Goal: Transaction & Acquisition: Purchase product/service

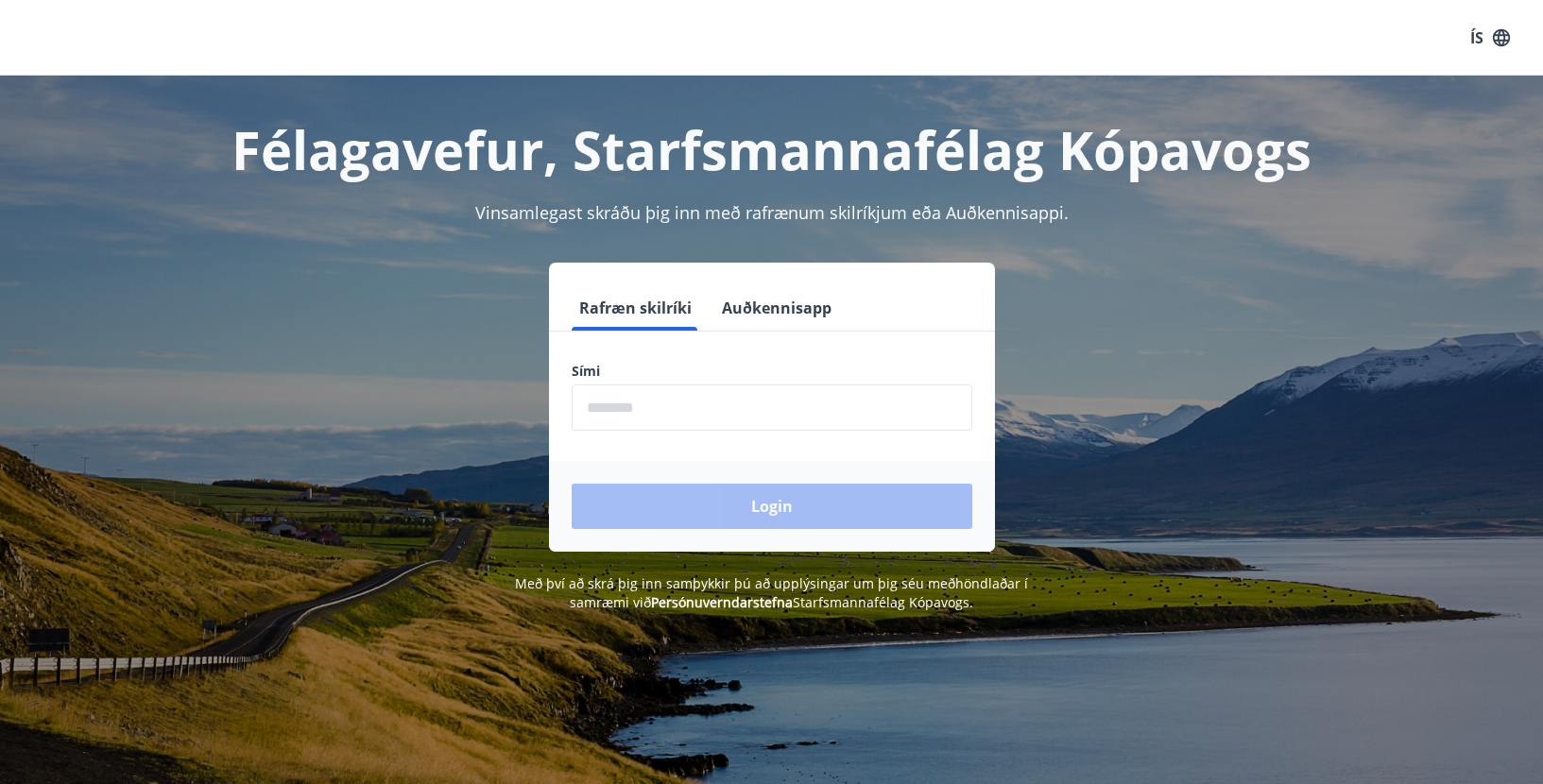
click at [634, 409] on input "phone" at bounding box center [771, 407] width 400 height 46
type input "********"
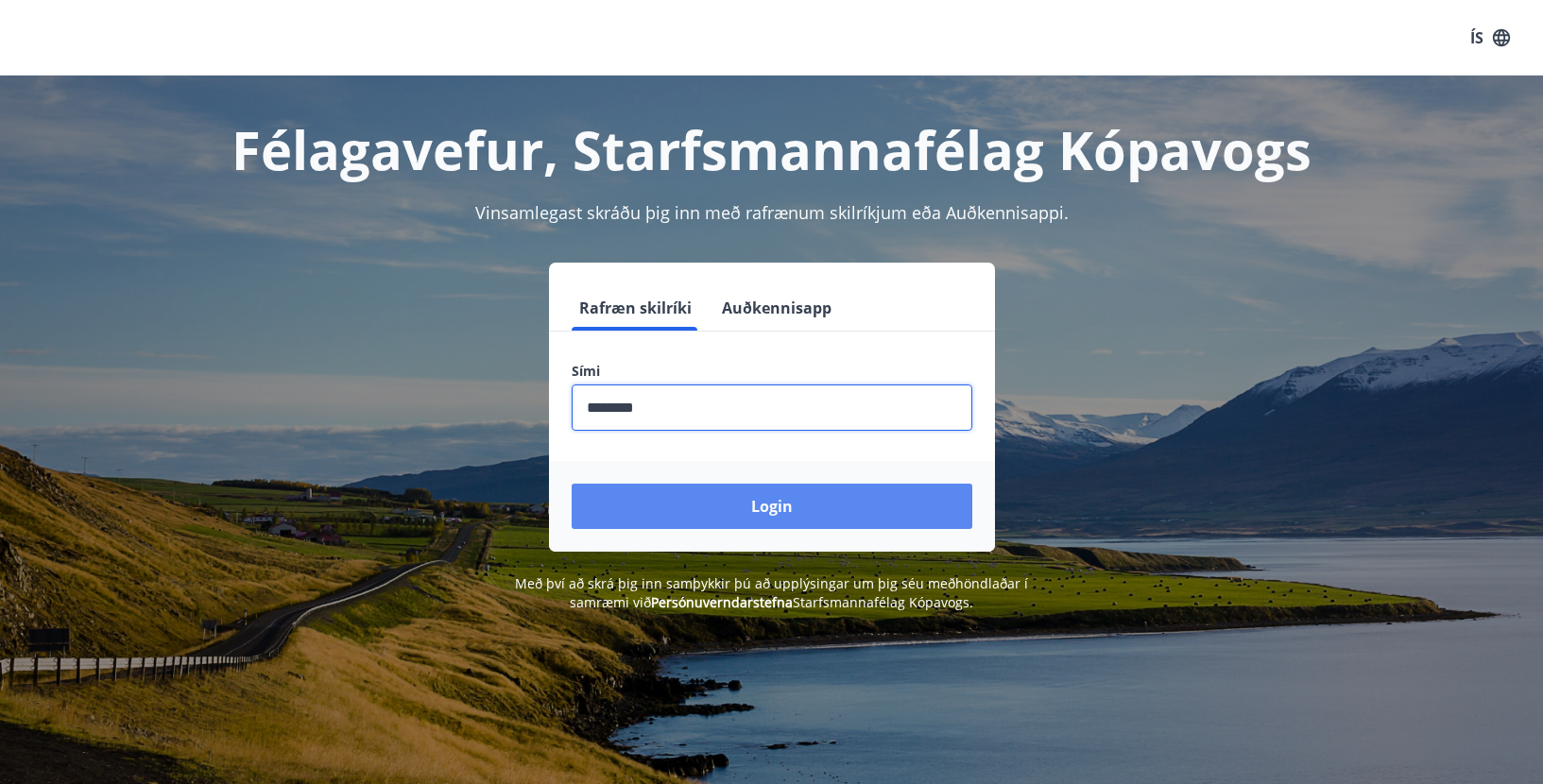
click at [747, 506] on button "Login" at bounding box center [771, 506] width 400 height 45
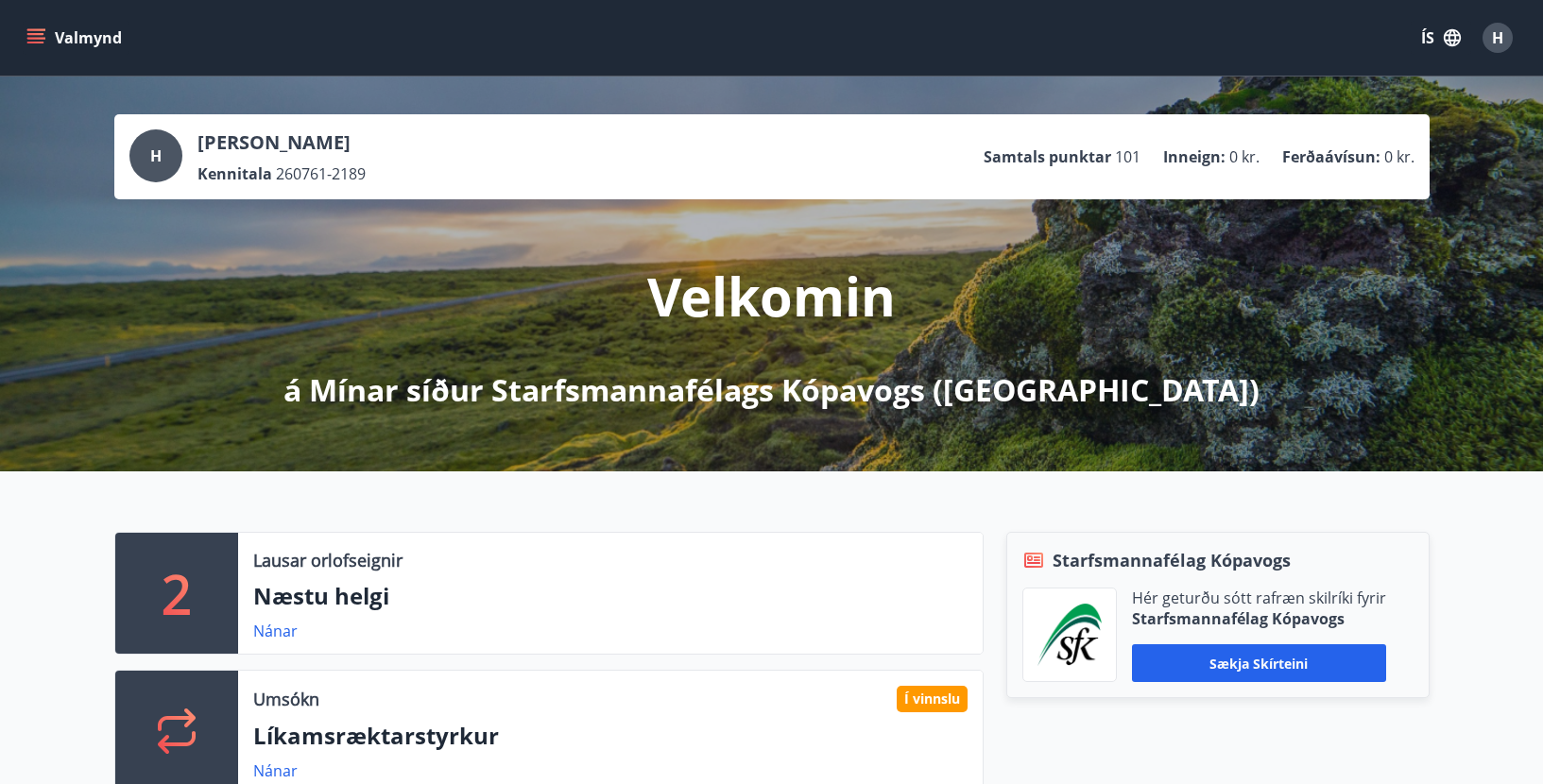
click at [394, 44] on div "Valmynd ÍS H" at bounding box center [771, 38] width 1498 height 45
click at [271, 632] on link "Nánar" at bounding box center [275, 631] width 44 height 21
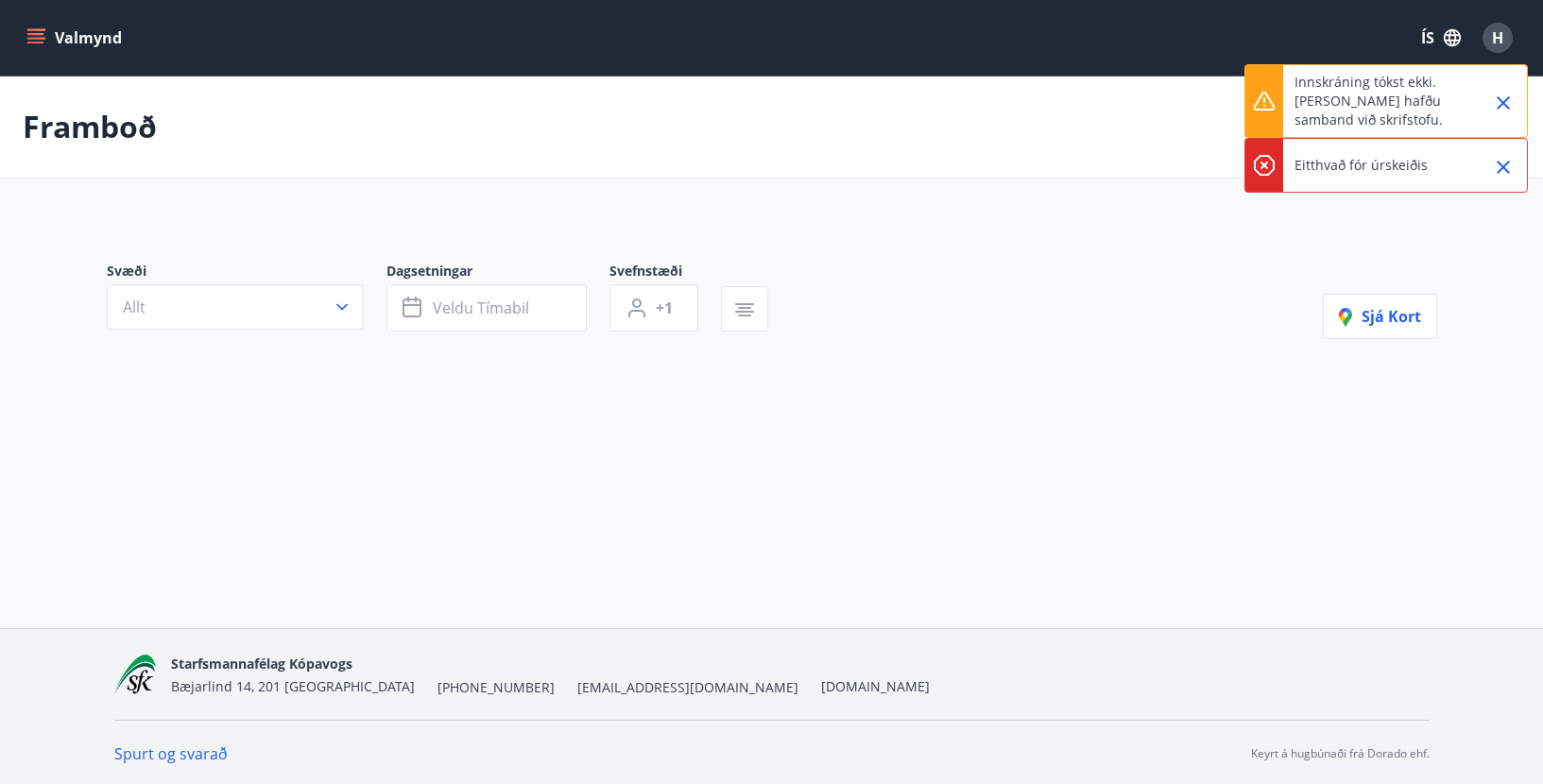
click at [36, 26] on button "Valmynd" at bounding box center [76, 38] width 107 height 34
click at [966, 55] on div "Valmynd ÍS H" at bounding box center [771, 38] width 1498 height 45
drag, startPoint x: 1159, startPoint y: 143, endPoint x: 1142, endPoint y: 125, distance: 24.8
click at [1153, 135] on div "Framboð" at bounding box center [771, 127] width 1543 height 103
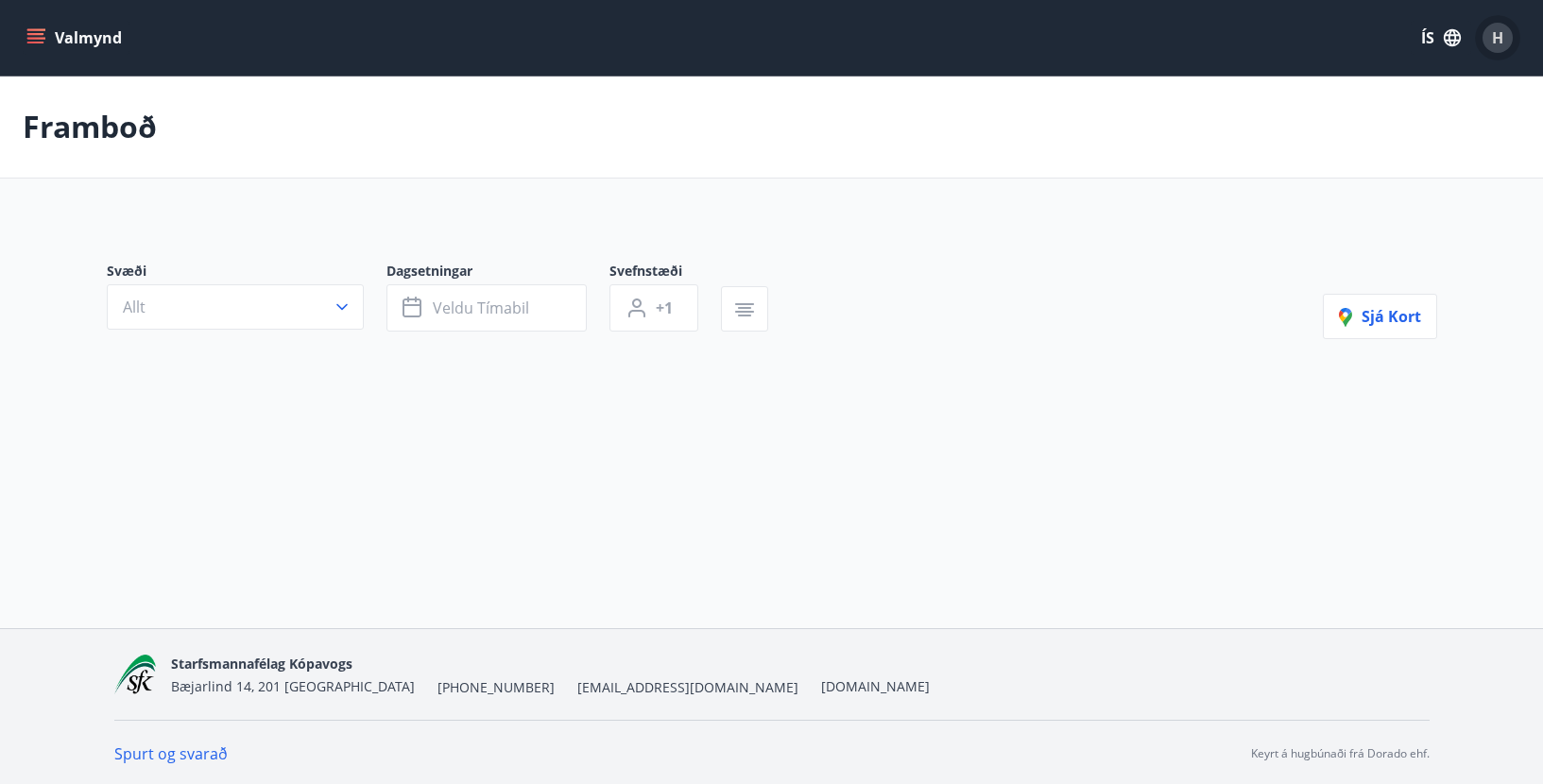
click at [1501, 29] on span "H" at bounding box center [1498, 38] width 11 height 21
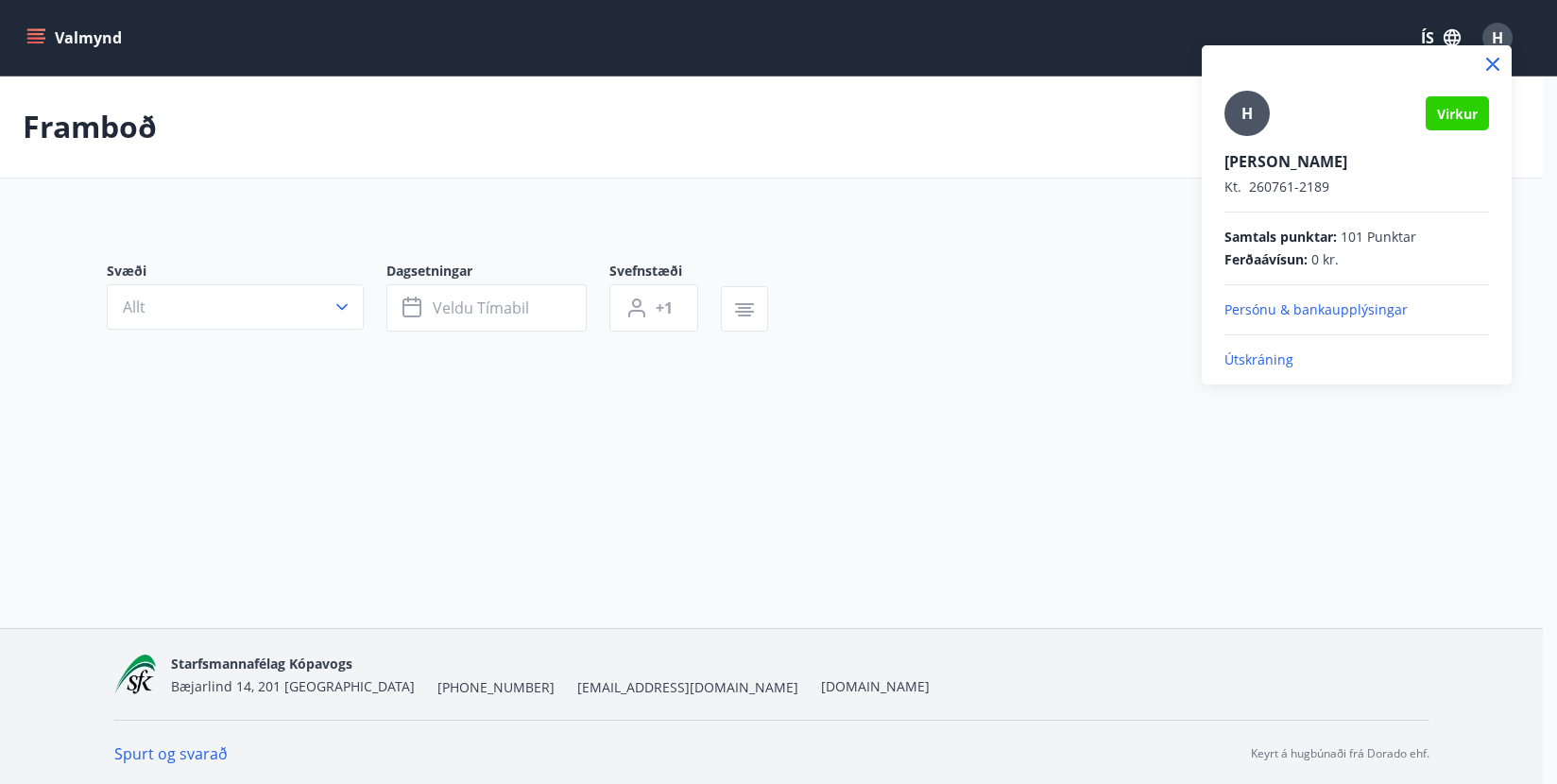
click at [1266, 351] on p "Útskráning" at bounding box center [1356, 360] width 265 height 19
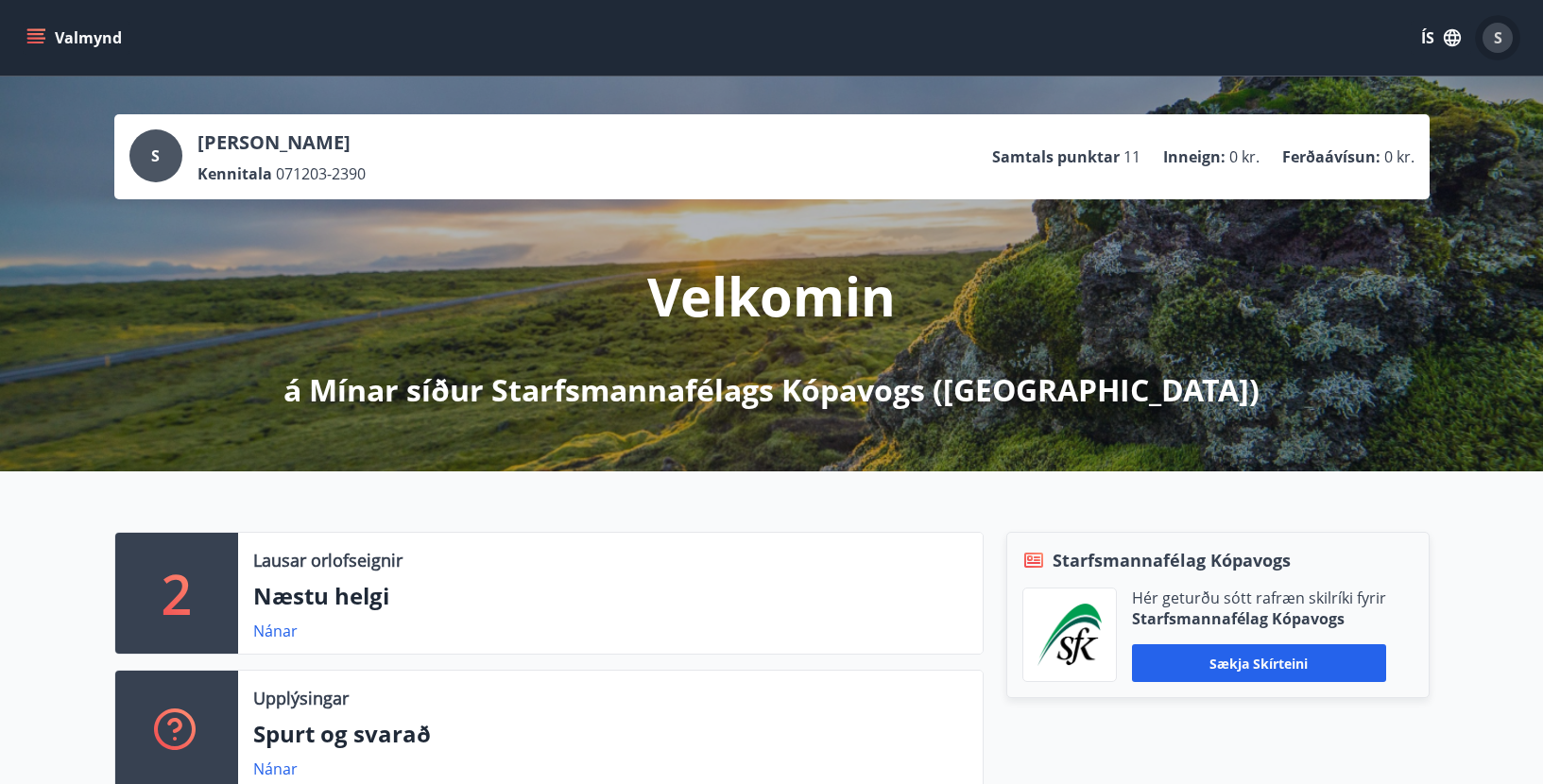
click at [1490, 32] on div "S" at bounding box center [1498, 38] width 30 height 30
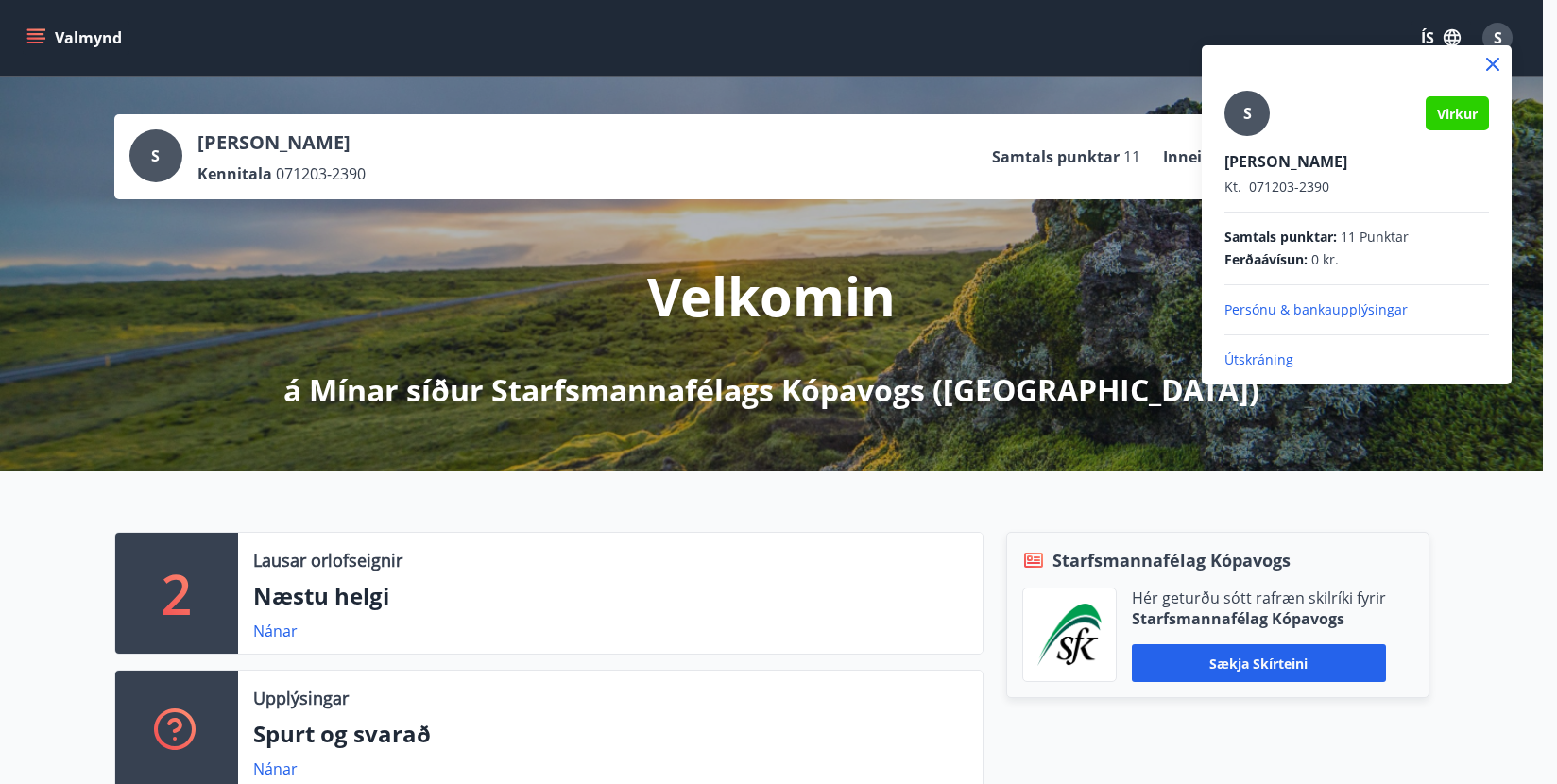
click at [1092, 56] on div at bounding box center [778, 392] width 1557 height 784
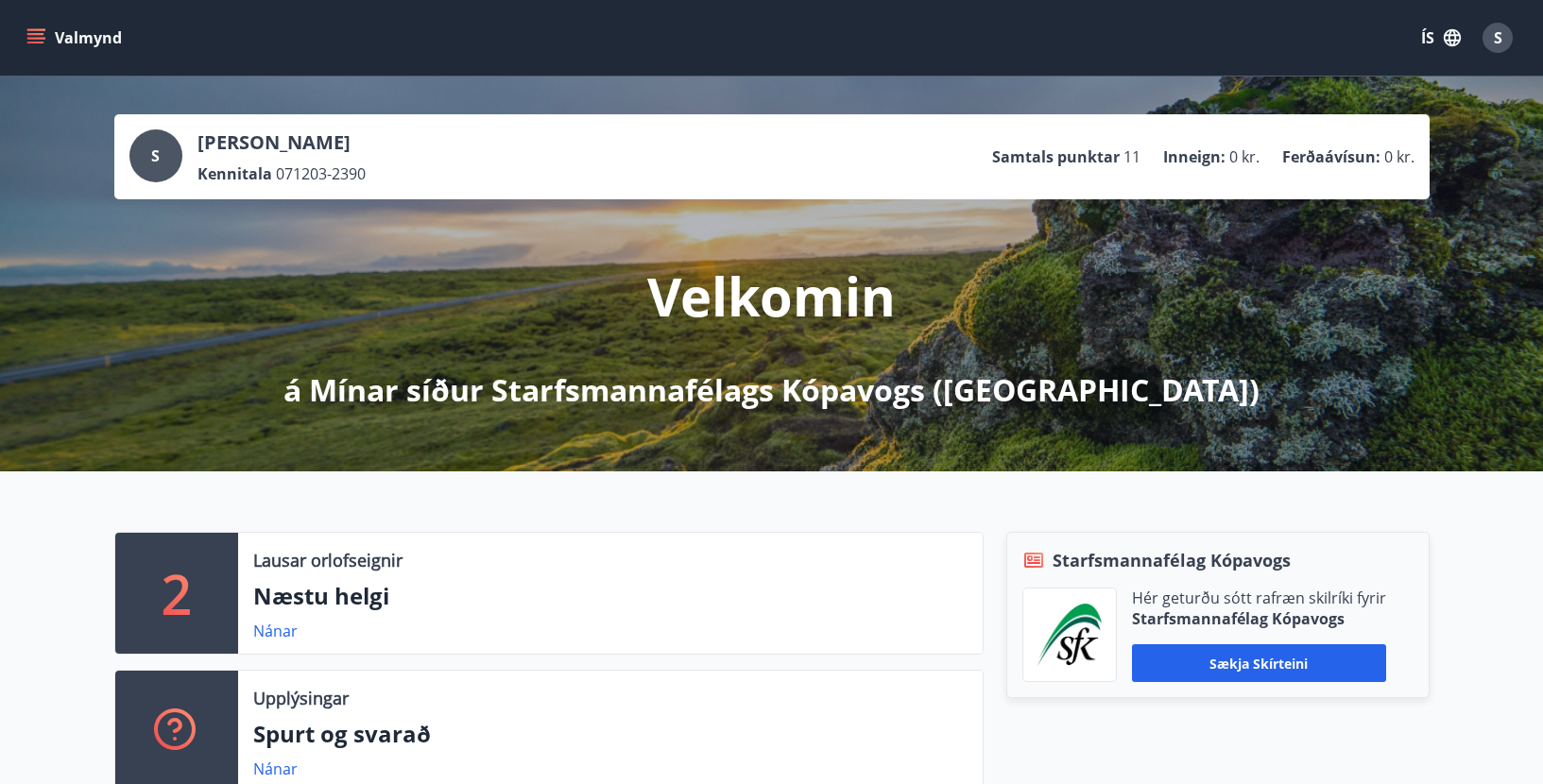
click at [1500, 29] on span "S" at bounding box center [1498, 38] width 9 height 21
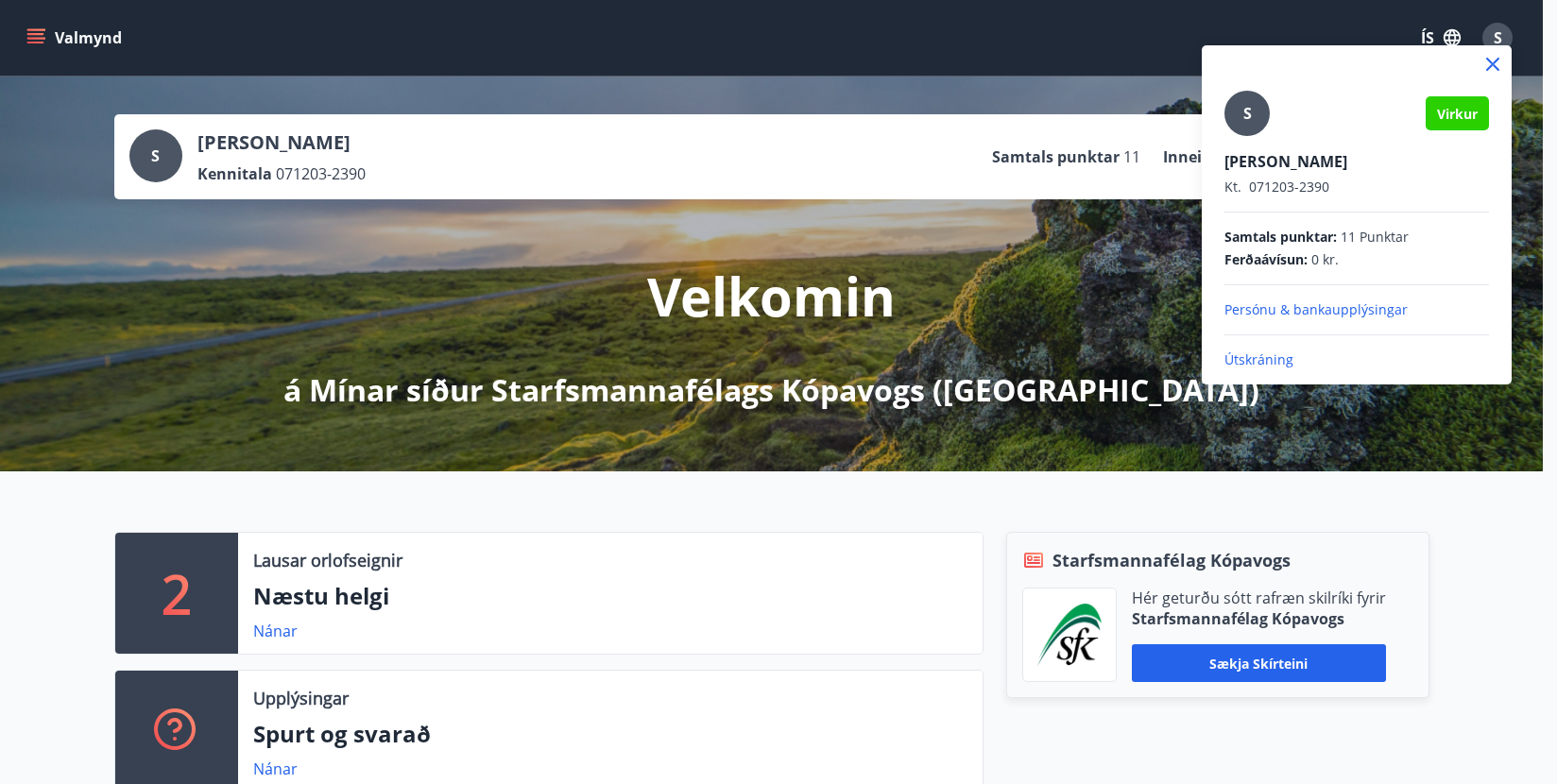
click at [1254, 362] on p "Útskráning" at bounding box center [1356, 360] width 265 height 19
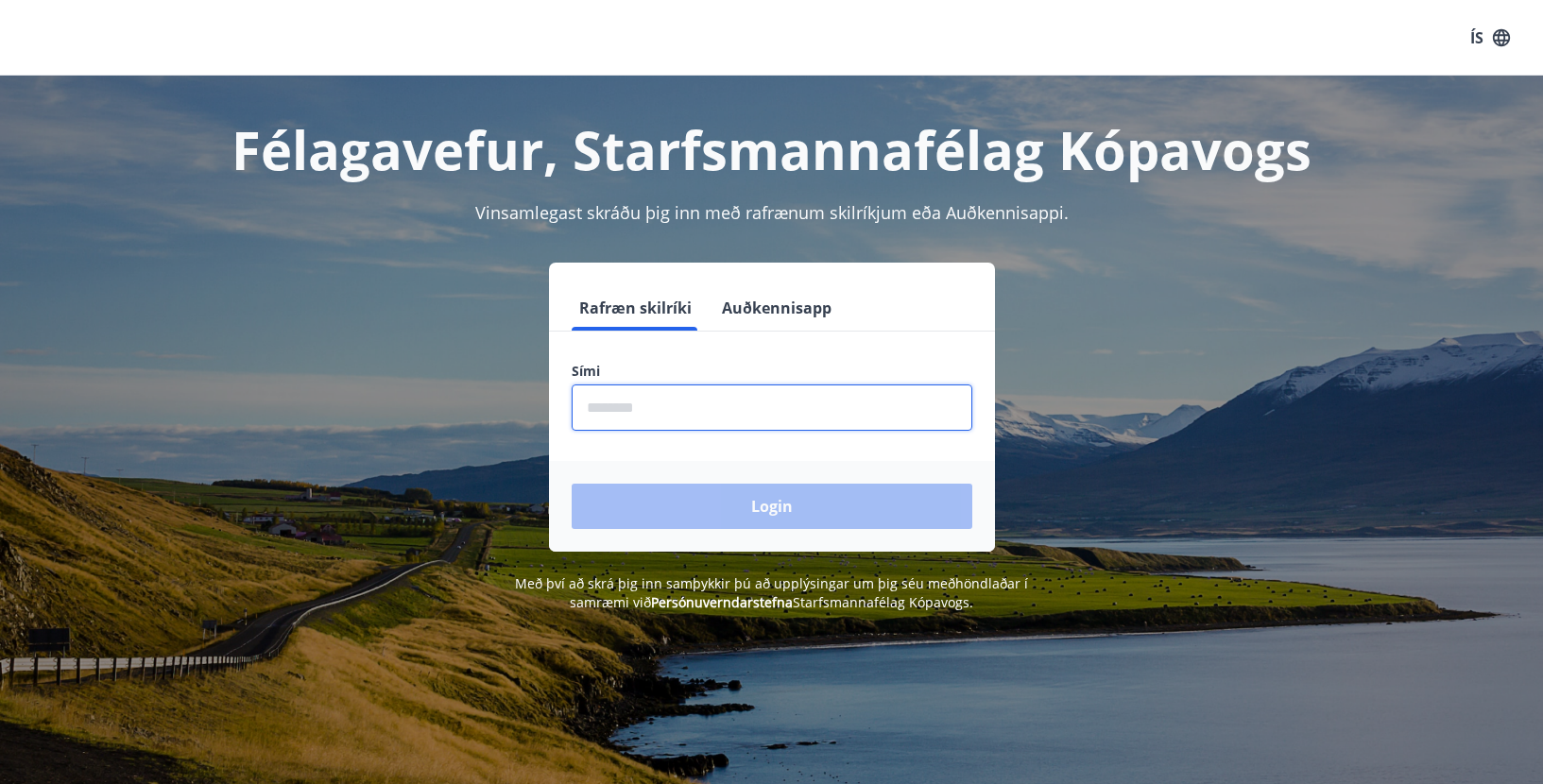
click at [618, 400] on input "phone" at bounding box center [771, 407] width 400 height 46
type input "********"
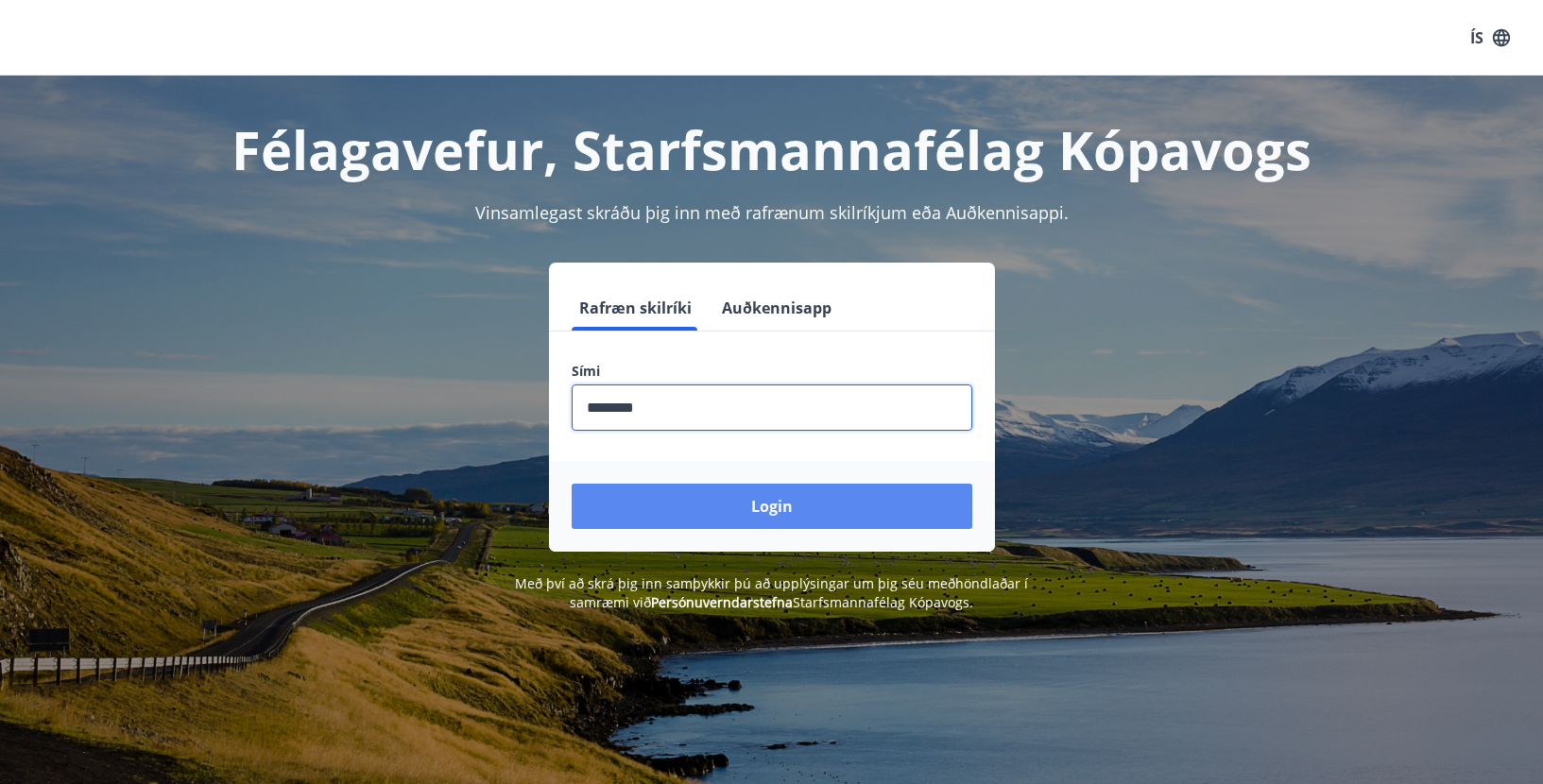
click at [703, 504] on button "Login" at bounding box center [771, 506] width 400 height 45
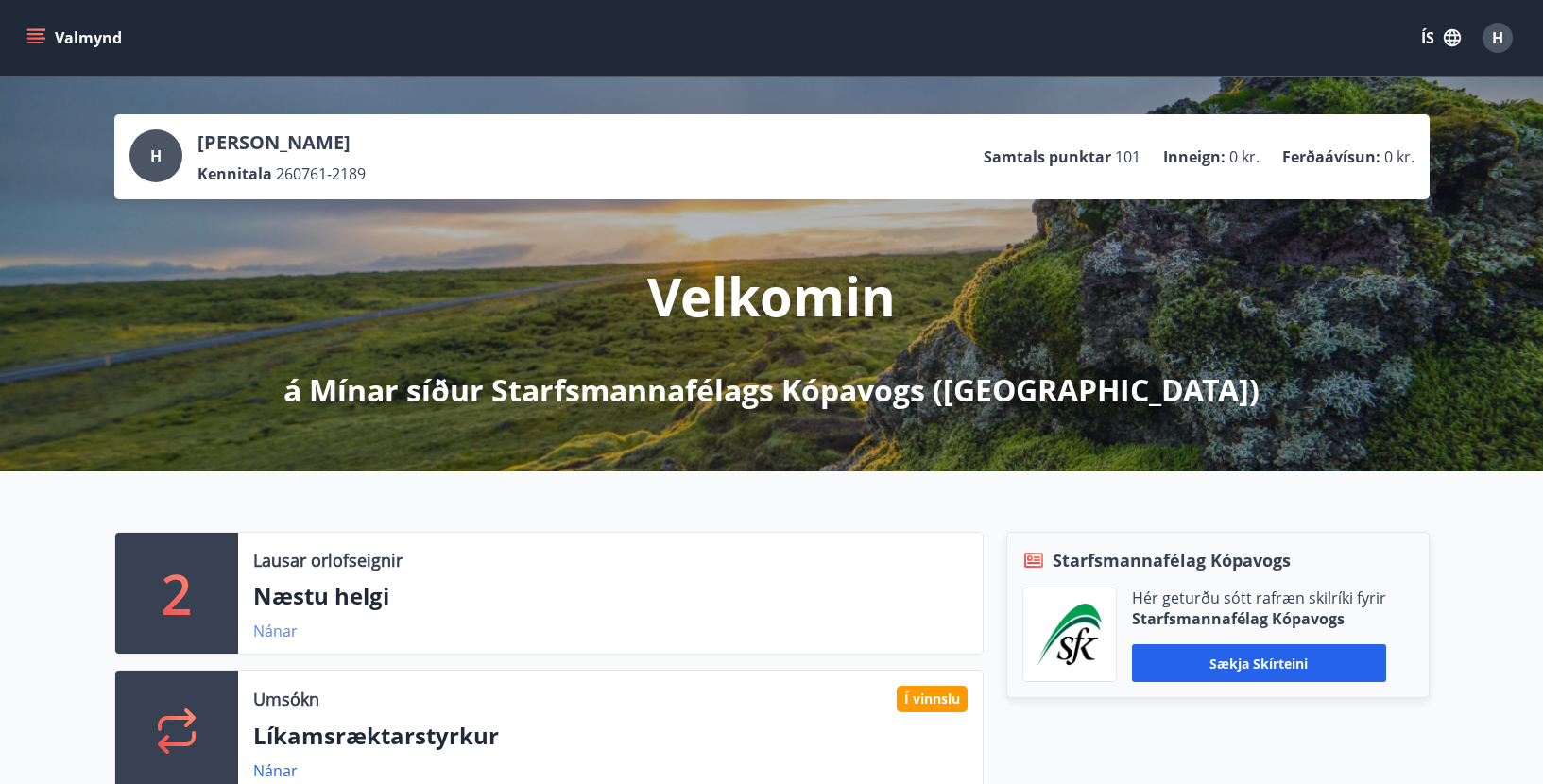
click at [284, 633] on link "Nánar" at bounding box center [275, 631] width 44 height 21
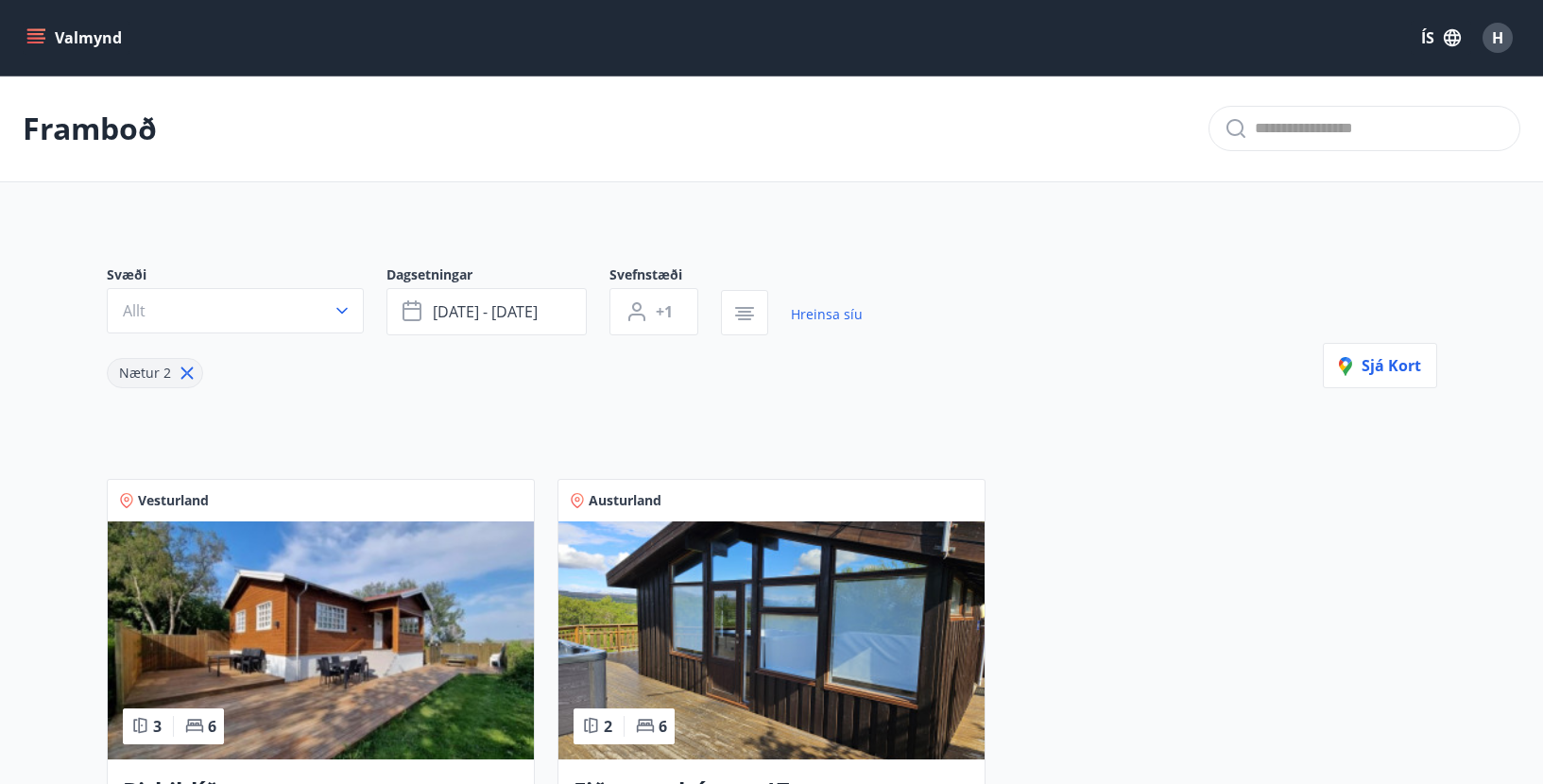
click at [42, 28] on icon "menu" at bounding box center [36, 38] width 19 height 19
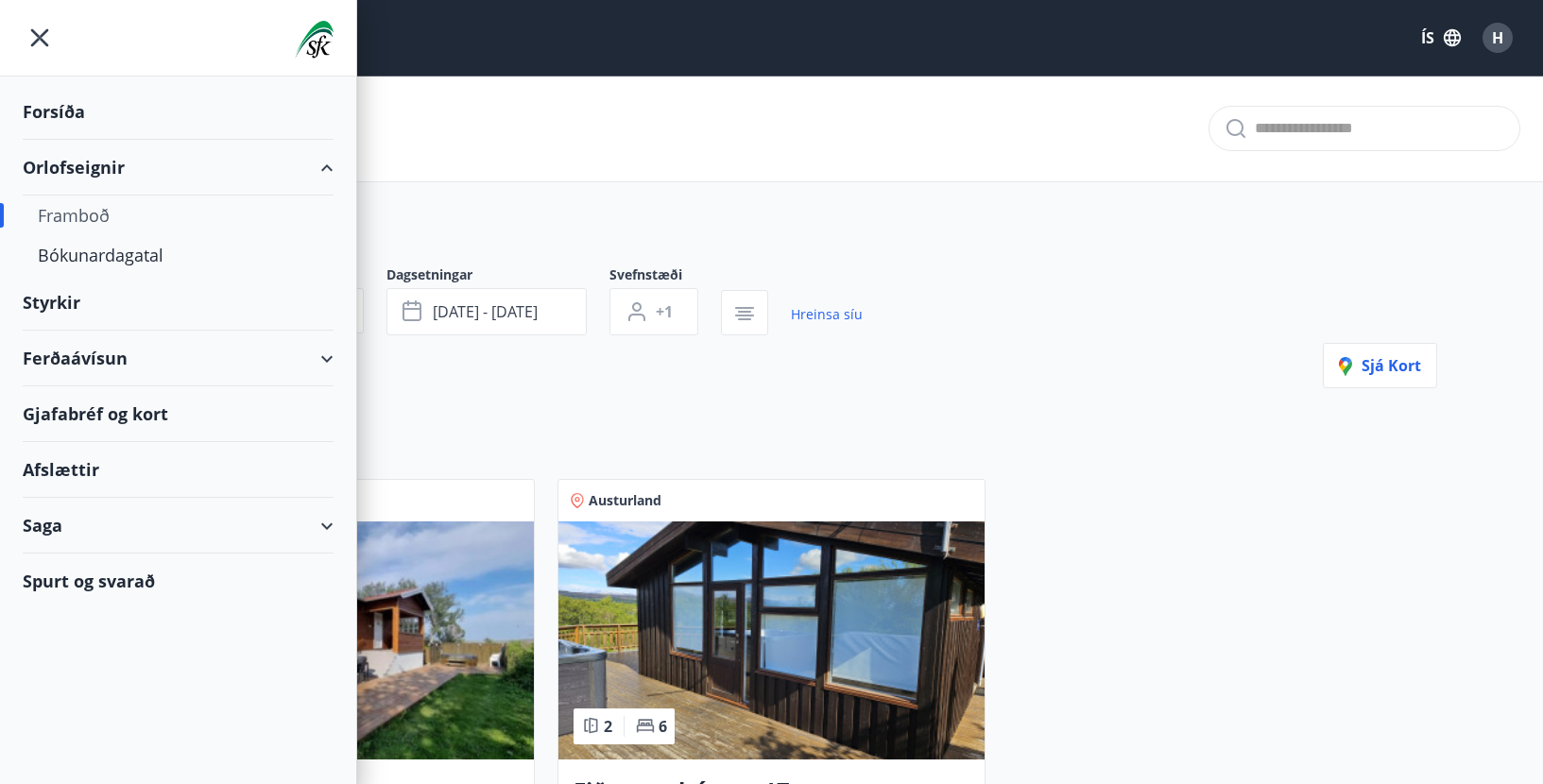
click at [70, 112] on div "Forsíða" at bounding box center [178, 112] width 311 height 56
